Goal: Check status: Check status

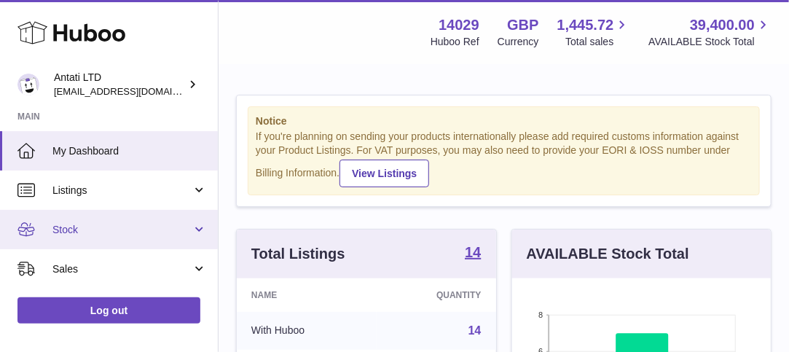
scroll to position [73, 0]
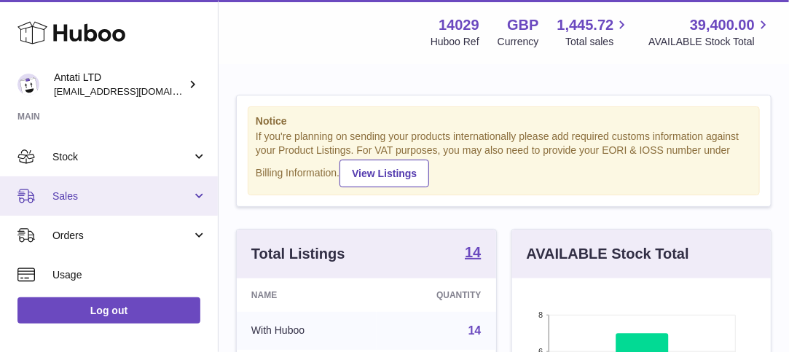
click at [78, 191] on span "Sales" at bounding box center [121, 196] width 139 height 14
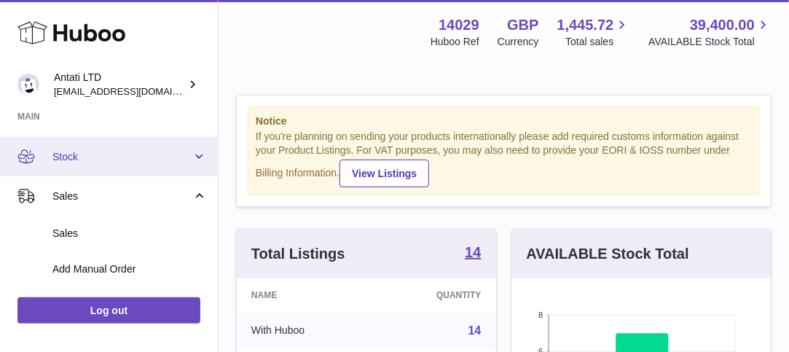
click at [94, 160] on span "Stock" at bounding box center [121, 157] width 139 height 14
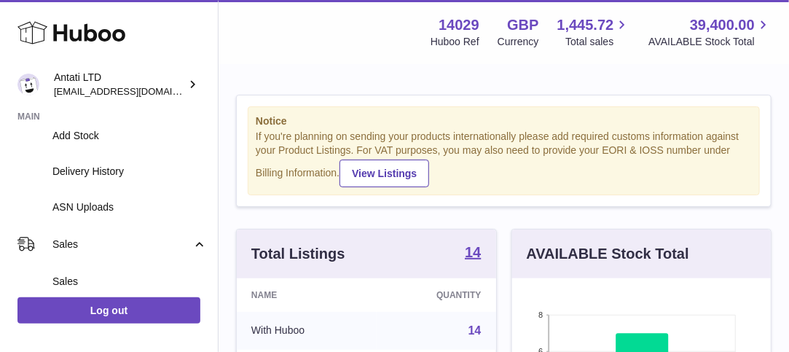
scroll to position [219, 0]
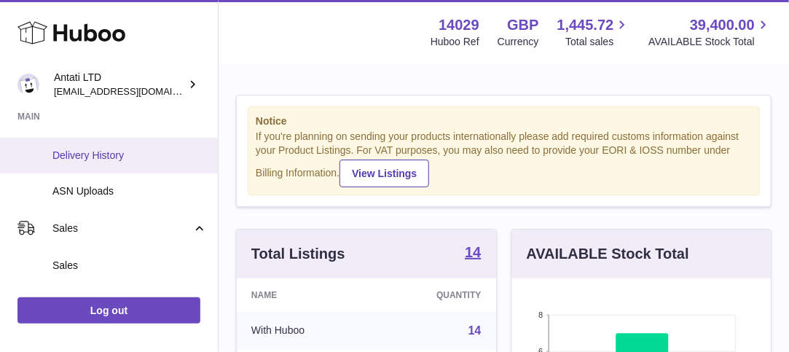
click at [105, 157] on span "Delivery History" at bounding box center [129, 156] width 155 height 14
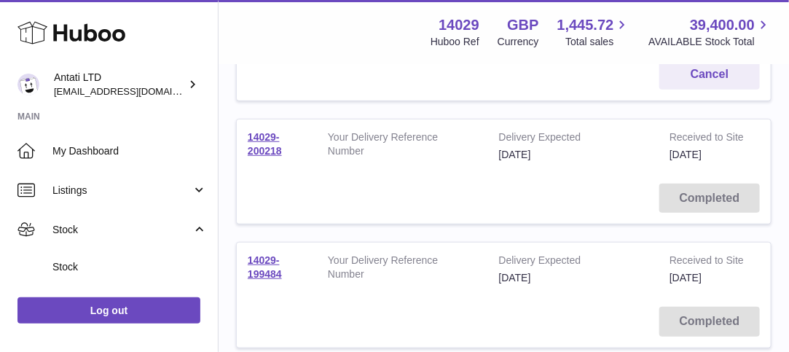
scroll to position [292, 0]
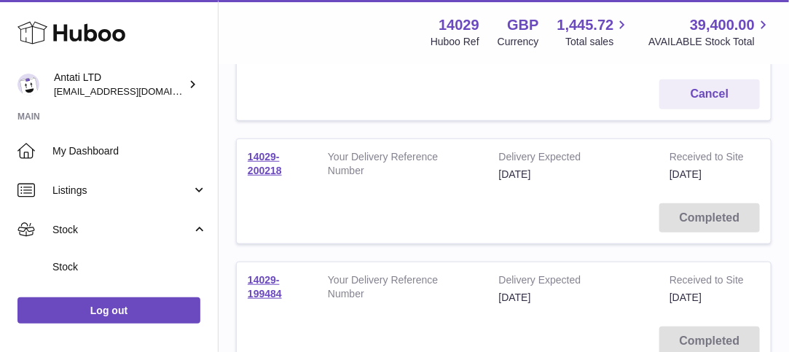
click at [700, 228] on td "Completed" at bounding box center [504, 218] width 534 height 52
click at [249, 168] on link "14029-200218" at bounding box center [265, 164] width 34 height 26
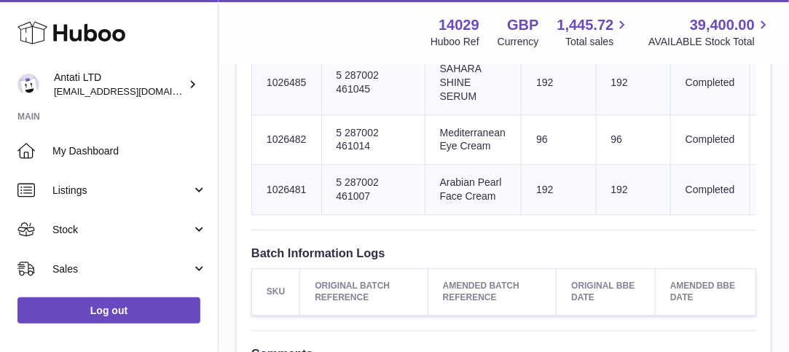
scroll to position [880, 0]
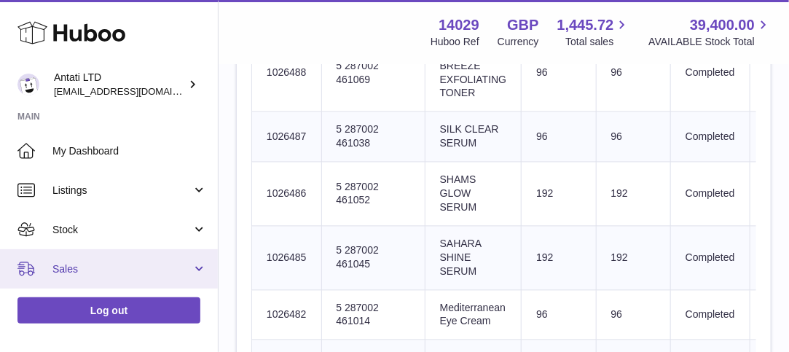
click at [67, 271] on span "Sales" at bounding box center [121, 269] width 139 height 14
click at [86, 267] on span "Sales" at bounding box center [121, 269] width 139 height 14
click at [196, 267] on link "Sales" at bounding box center [109, 268] width 218 height 39
click at [149, 270] on span "Sales" at bounding box center [121, 269] width 139 height 14
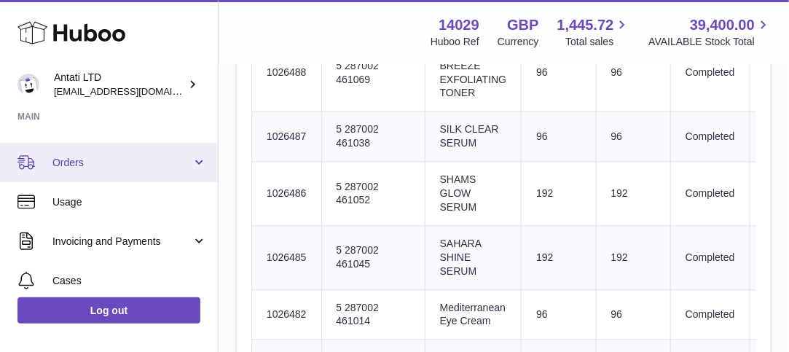
scroll to position [0, 0]
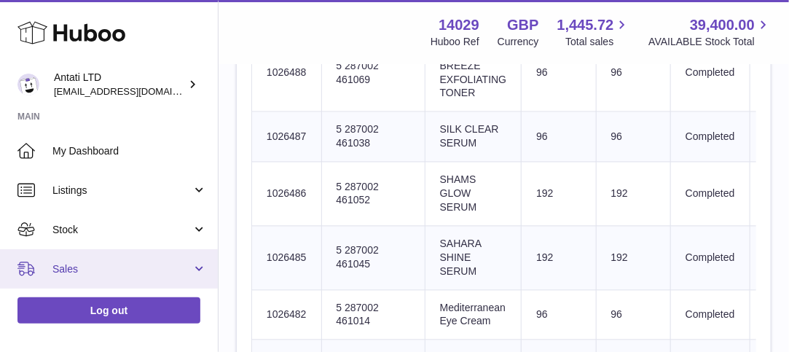
click at [69, 262] on span "Sales" at bounding box center [121, 269] width 139 height 14
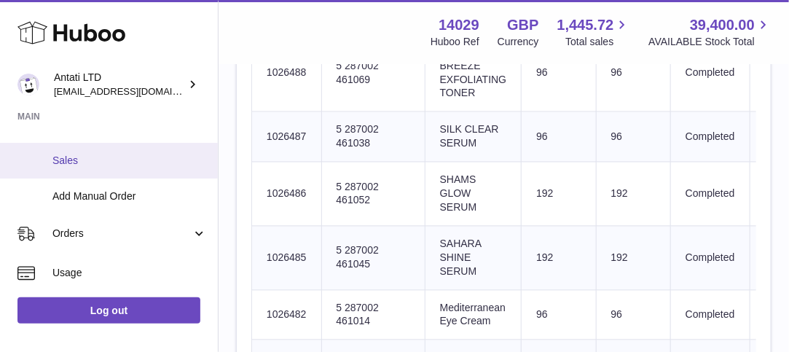
click at [78, 162] on span "Sales" at bounding box center [129, 161] width 155 height 14
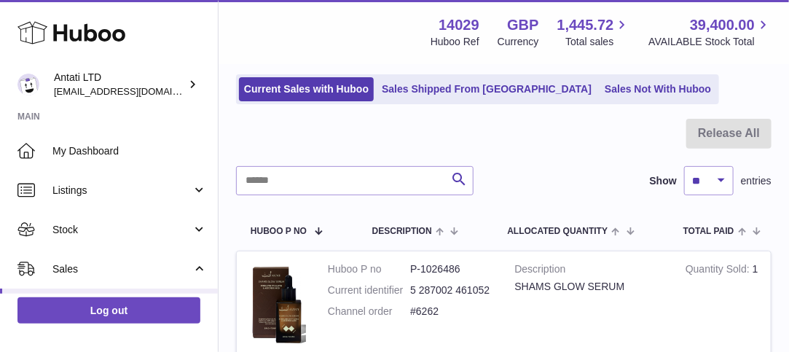
scroll to position [73, 0]
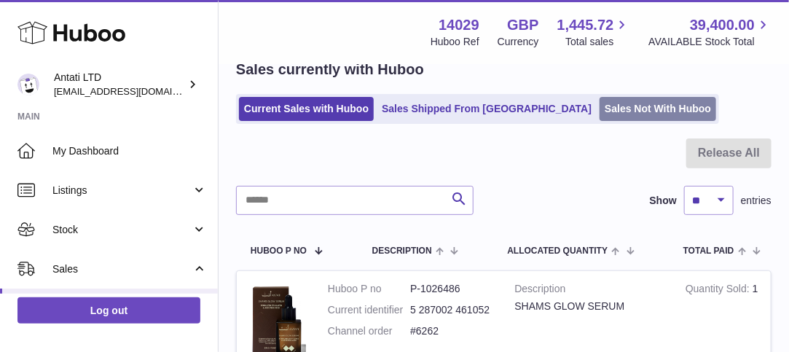
click at [600, 108] on link "Sales Not With Huboo" at bounding box center [658, 109] width 117 height 24
click at [600, 103] on link "Sales Not With Huboo" at bounding box center [658, 109] width 117 height 24
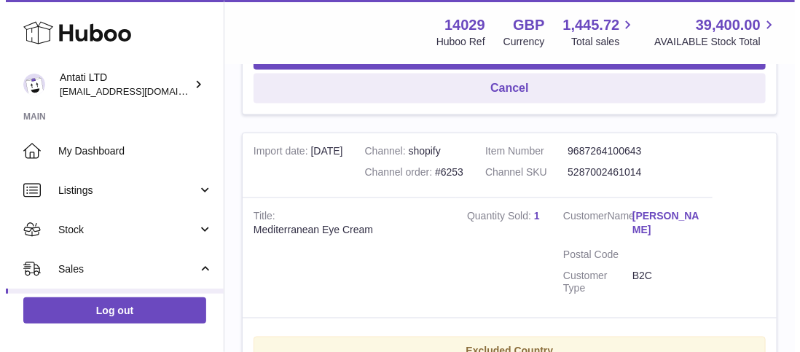
scroll to position [656, 0]
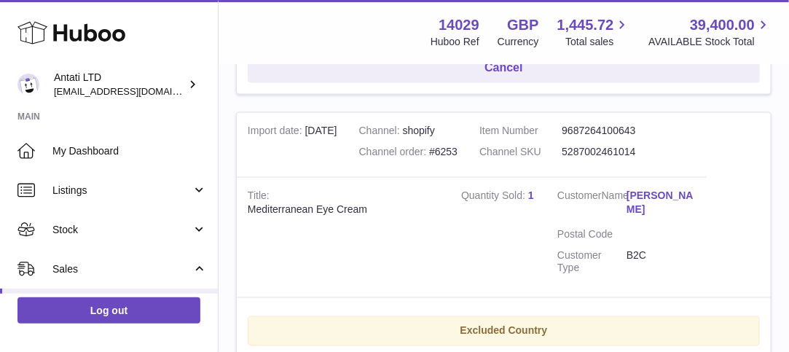
click at [649, 192] on link "[PERSON_NAME]" at bounding box center [661, 203] width 69 height 28
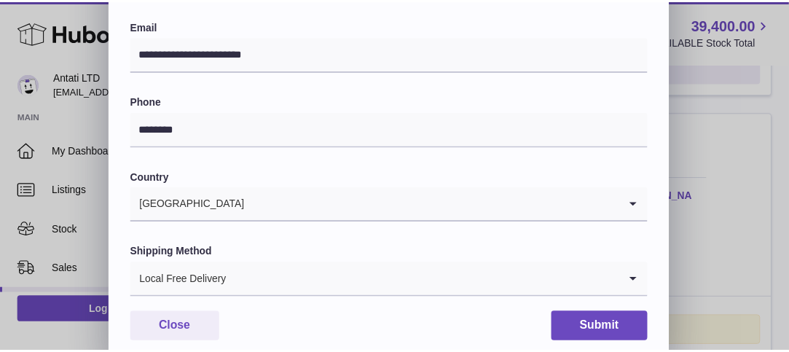
scroll to position [0, 0]
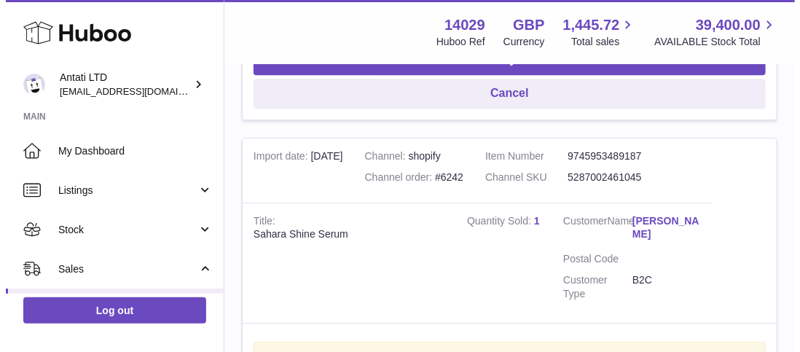
scroll to position [3207, 0]
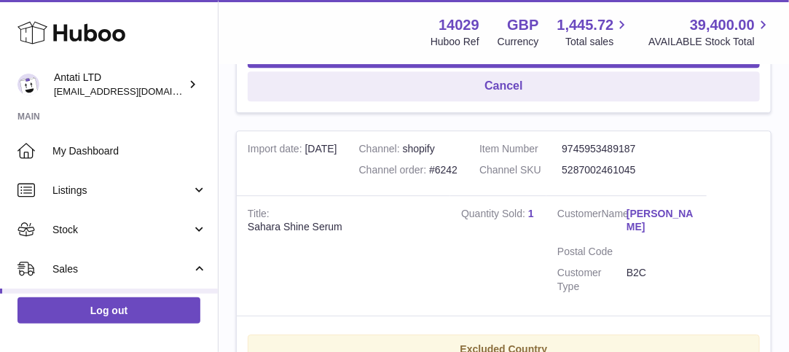
click at [669, 207] on link "[PERSON_NAME]" at bounding box center [661, 221] width 69 height 28
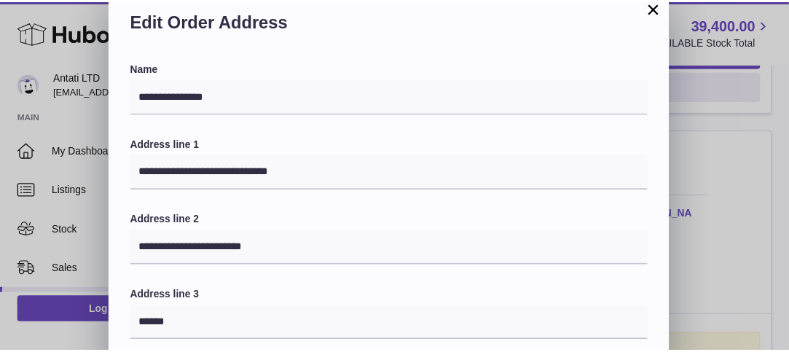
scroll to position [0, 0]
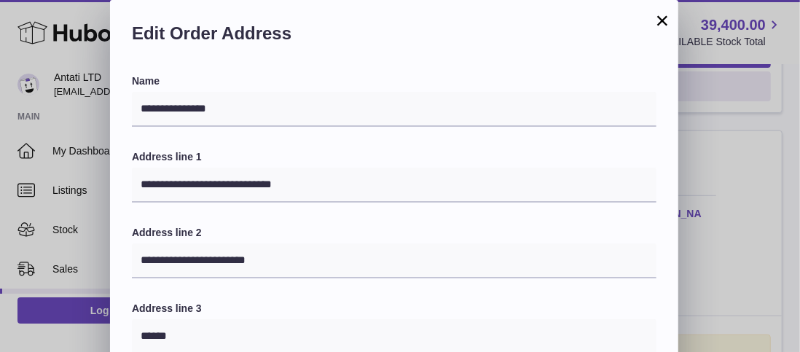
click at [659, 18] on button "×" at bounding box center [662, 20] width 17 height 17
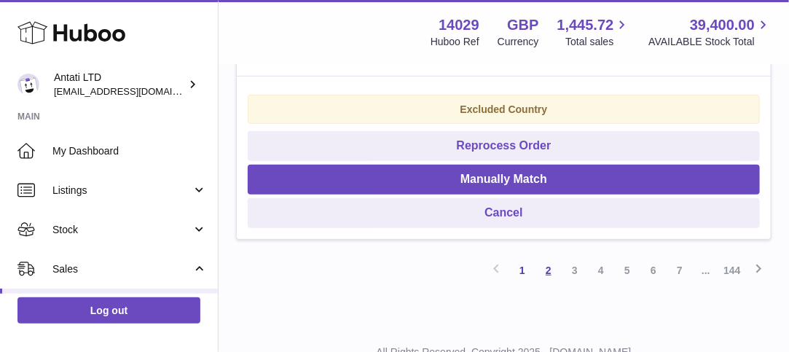
scroll to position [3852, 0]
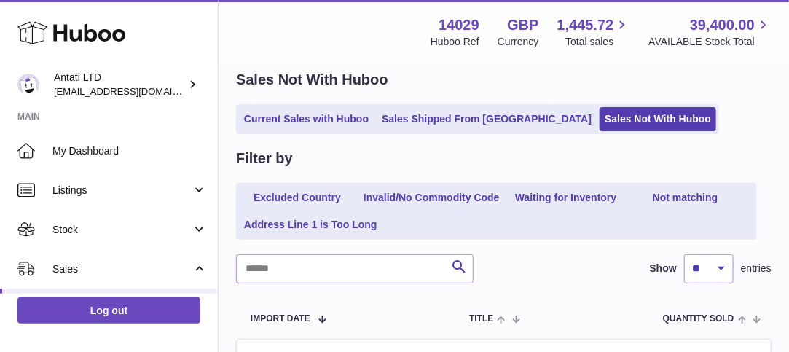
scroll to position [0, 0]
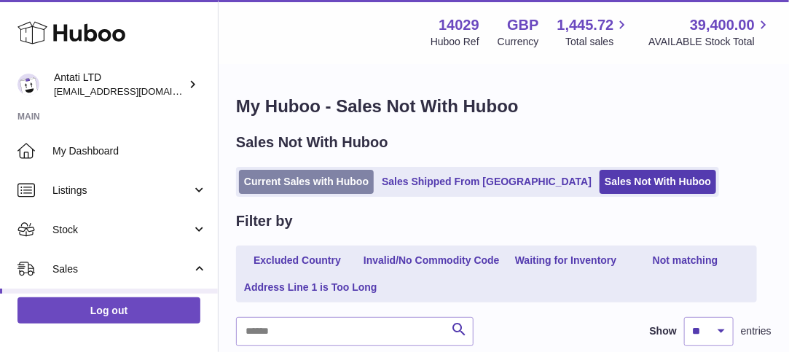
click at [310, 182] on link "Current Sales with Huboo" at bounding box center [306, 182] width 135 height 24
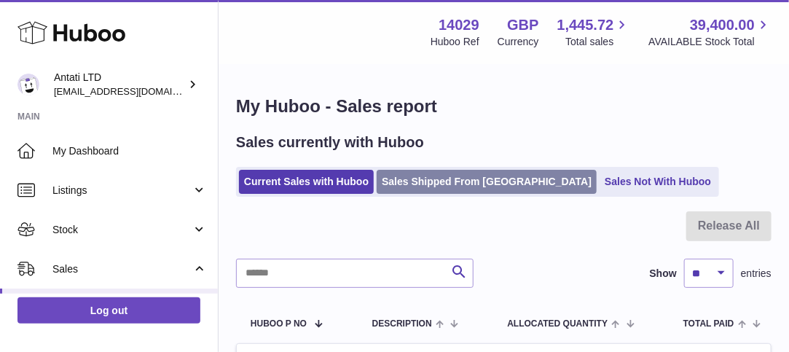
click at [435, 181] on link "Sales Shipped From [GEOGRAPHIC_DATA]" at bounding box center [487, 182] width 220 height 24
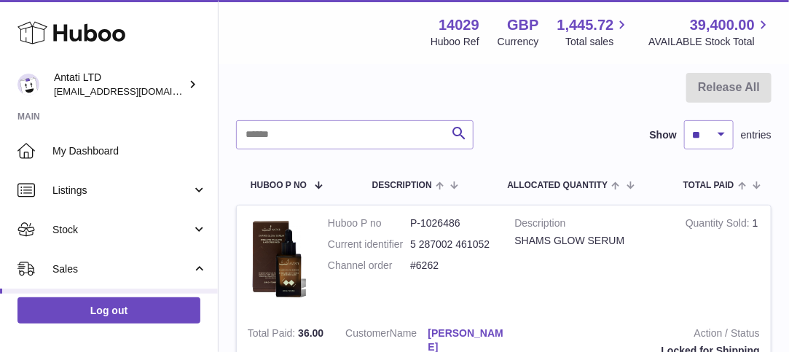
scroll to position [219, 0]
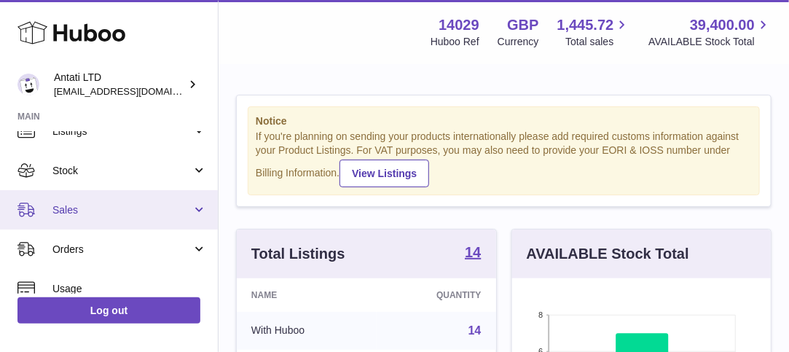
scroll to position [73, 0]
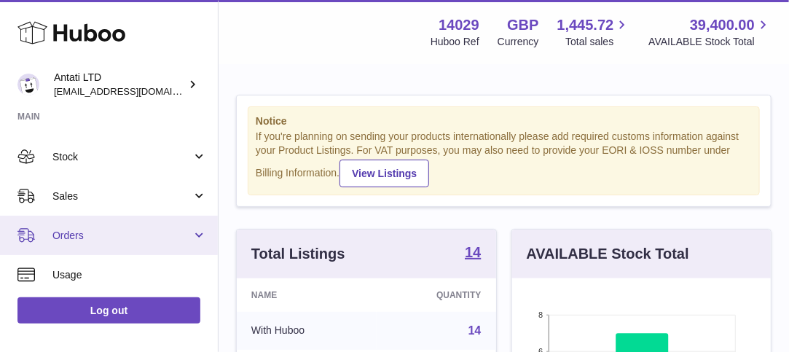
click at [73, 237] on span "Orders" at bounding box center [121, 236] width 139 height 14
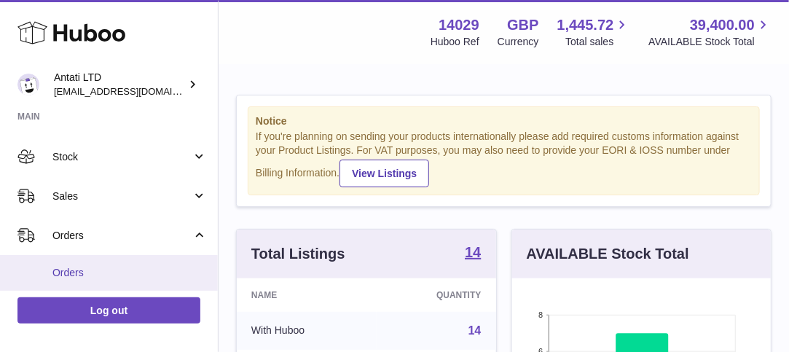
click at [76, 268] on span "Orders" at bounding box center [129, 273] width 155 height 14
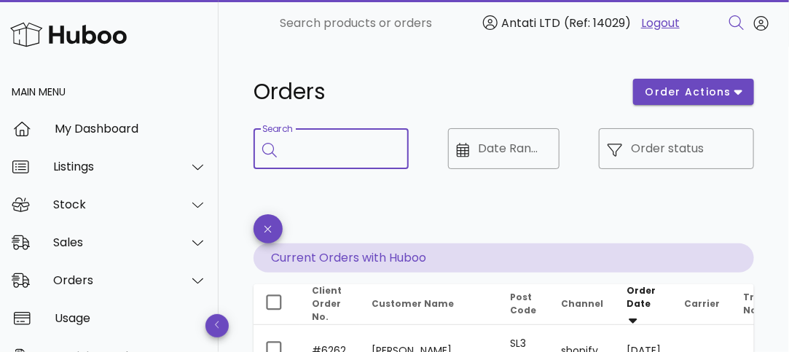
click at [316, 146] on input "Search" at bounding box center [342, 148] width 112 height 23
paste input "****"
type input "****"
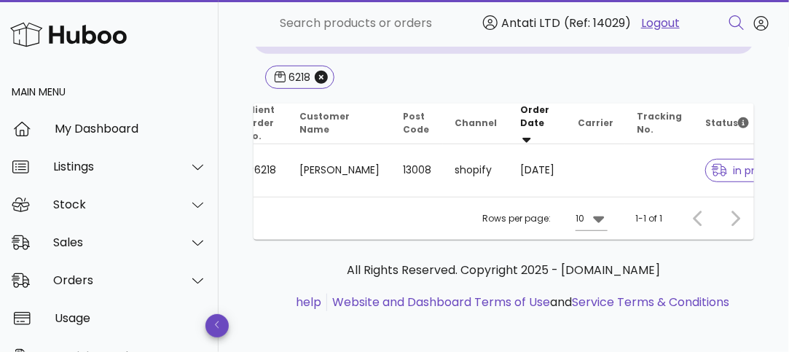
scroll to position [0, 96]
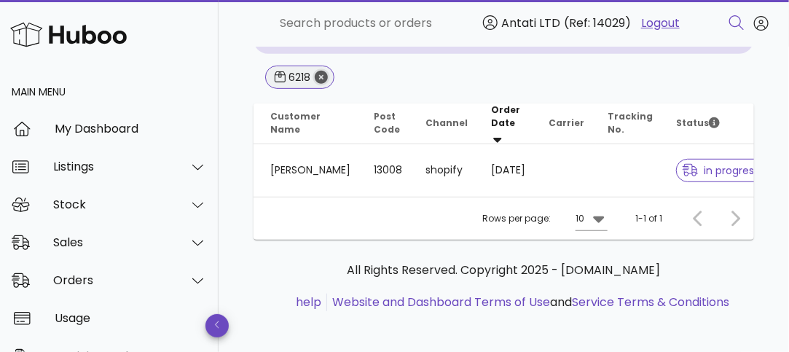
click at [321, 76] on icon "Close" at bounding box center [321, 77] width 13 height 13
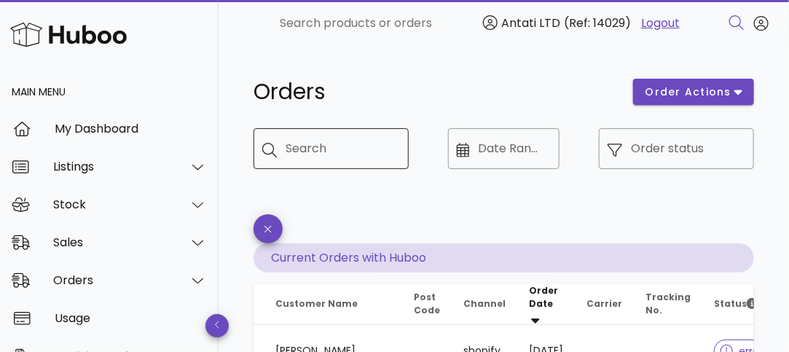
click at [284, 144] on div at bounding box center [273, 149] width 23 height 17
paste input "*****"
type input "****"
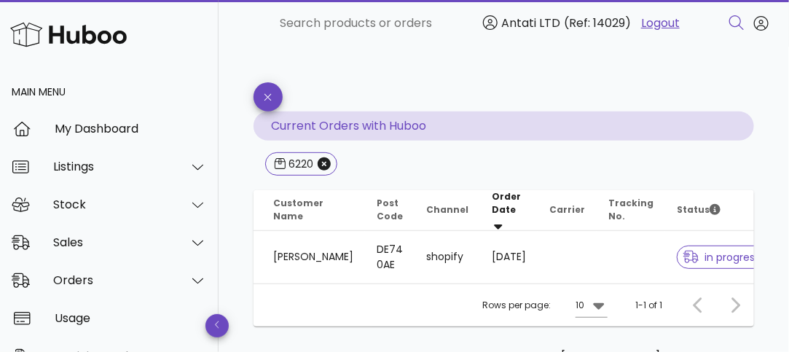
scroll to position [219, 0]
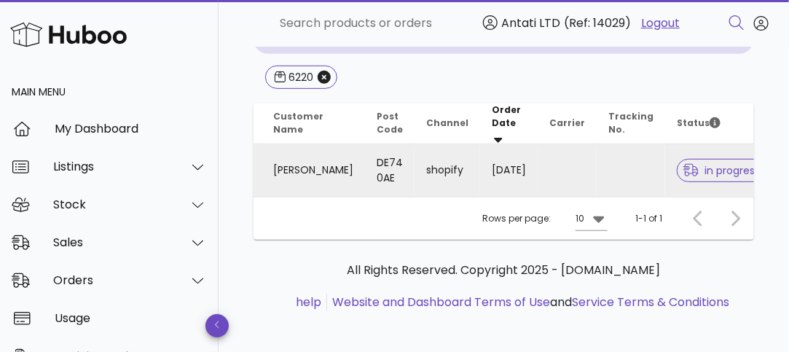
click at [697, 178] on span "in progress" at bounding box center [722, 170] width 90 height 23
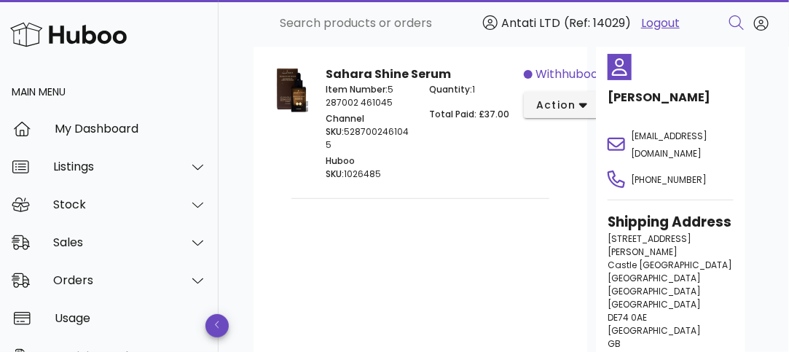
scroll to position [179, 0]
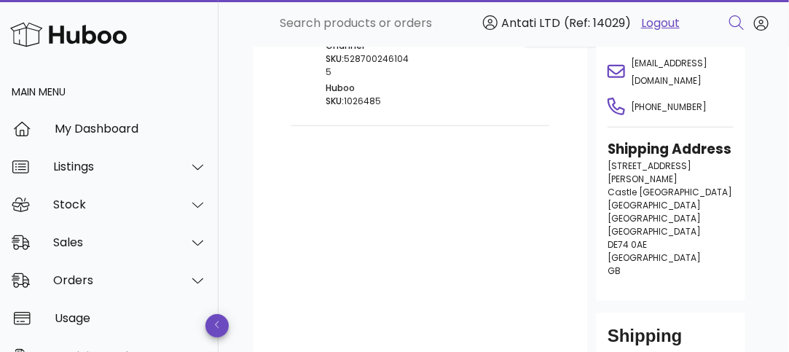
click at [675, 251] on span "United Kingdom" at bounding box center [654, 257] width 93 height 12
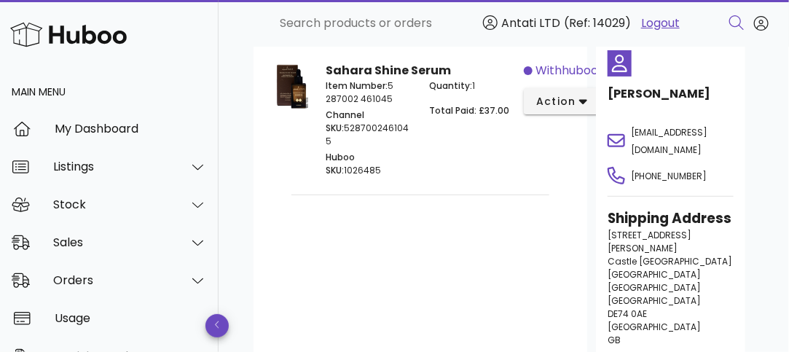
scroll to position [106, 0]
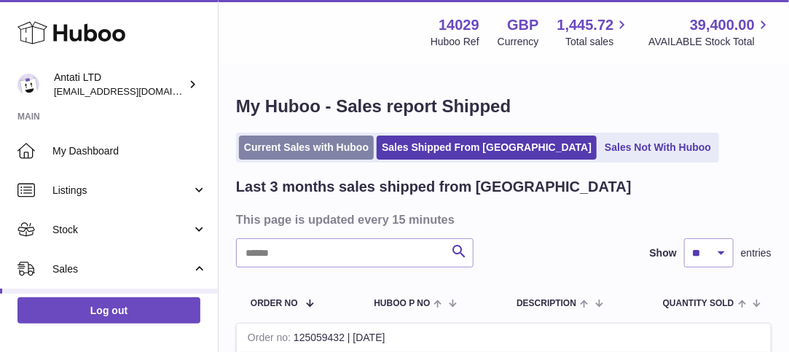
click at [327, 149] on link "Current Sales with Huboo" at bounding box center [306, 148] width 135 height 24
